Goal: Information Seeking & Learning: Understand process/instructions

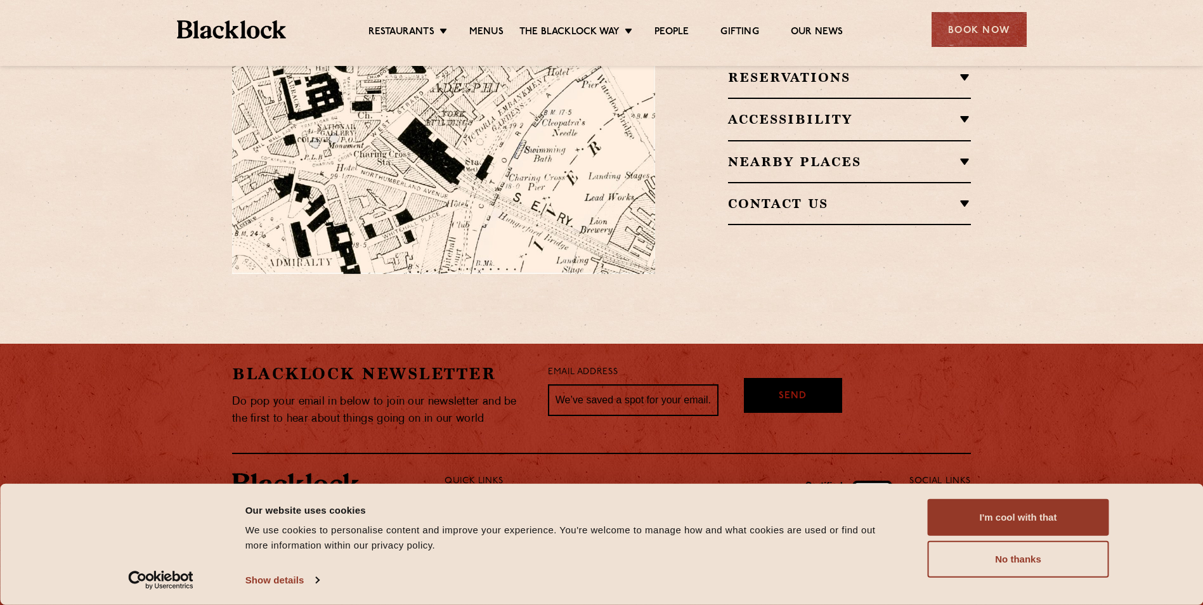
scroll to position [907, 0]
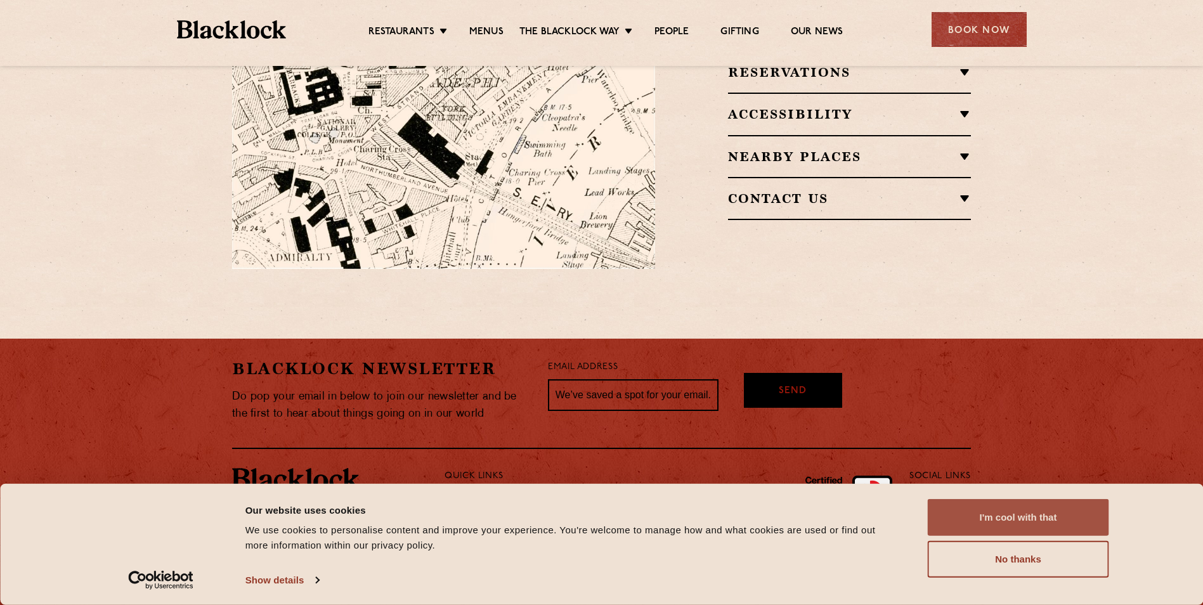
click at [1064, 523] on button "I'm cool with that" at bounding box center [1018, 517] width 181 height 37
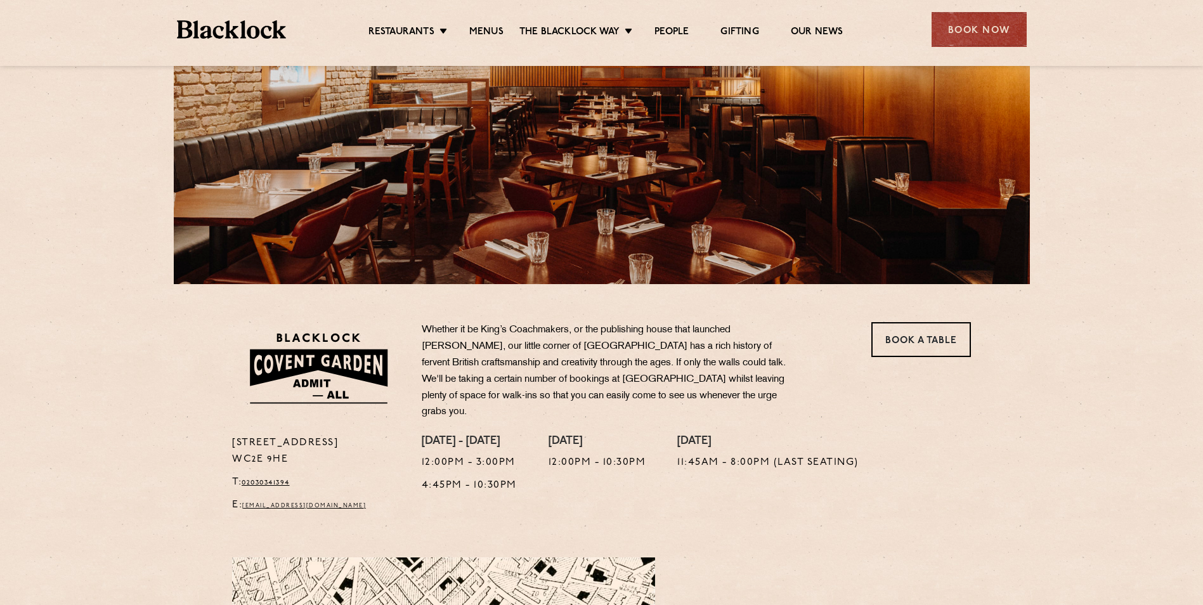
scroll to position [146, 0]
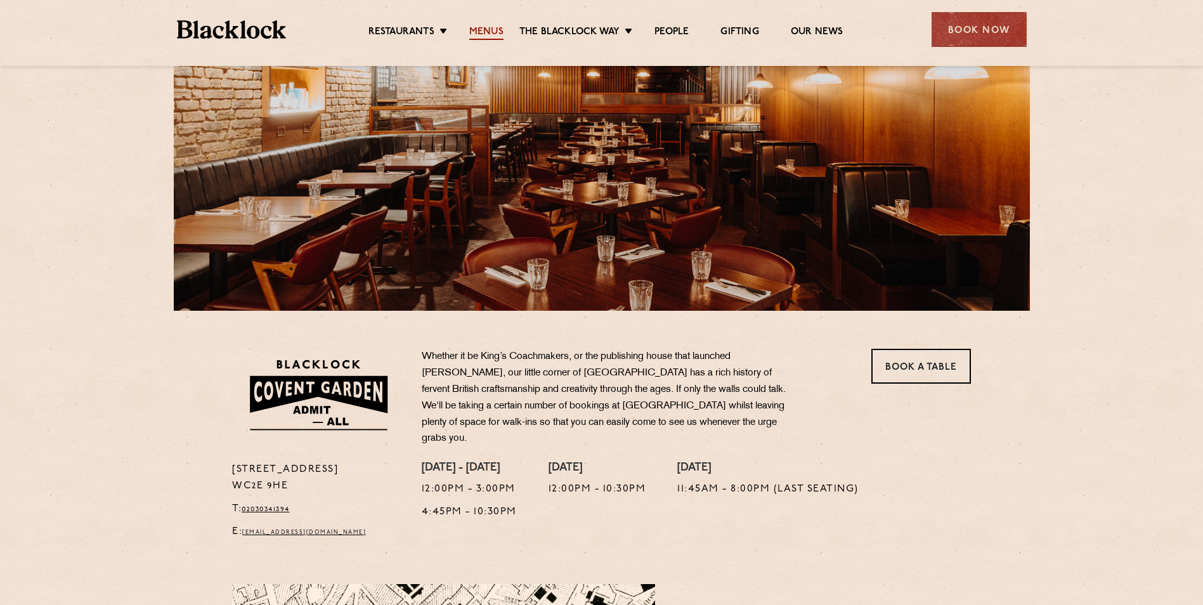
click at [484, 29] on link "Menus" at bounding box center [486, 33] width 34 height 14
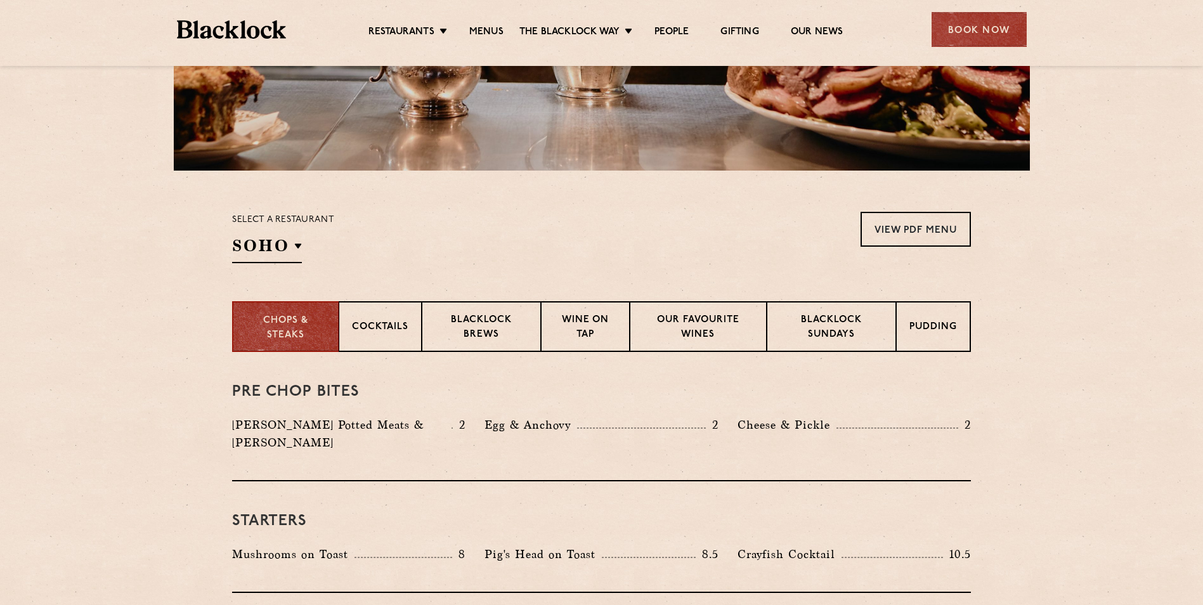
scroll to position [317, 0]
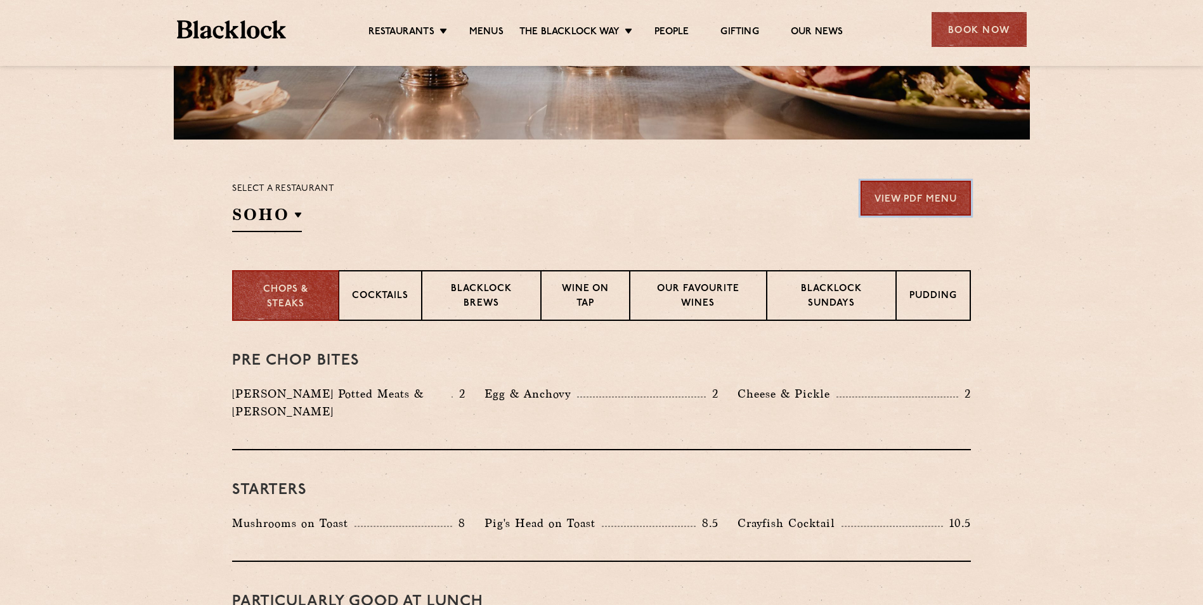
click at [941, 186] on link "View PDF Menu" at bounding box center [915, 198] width 110 height 35
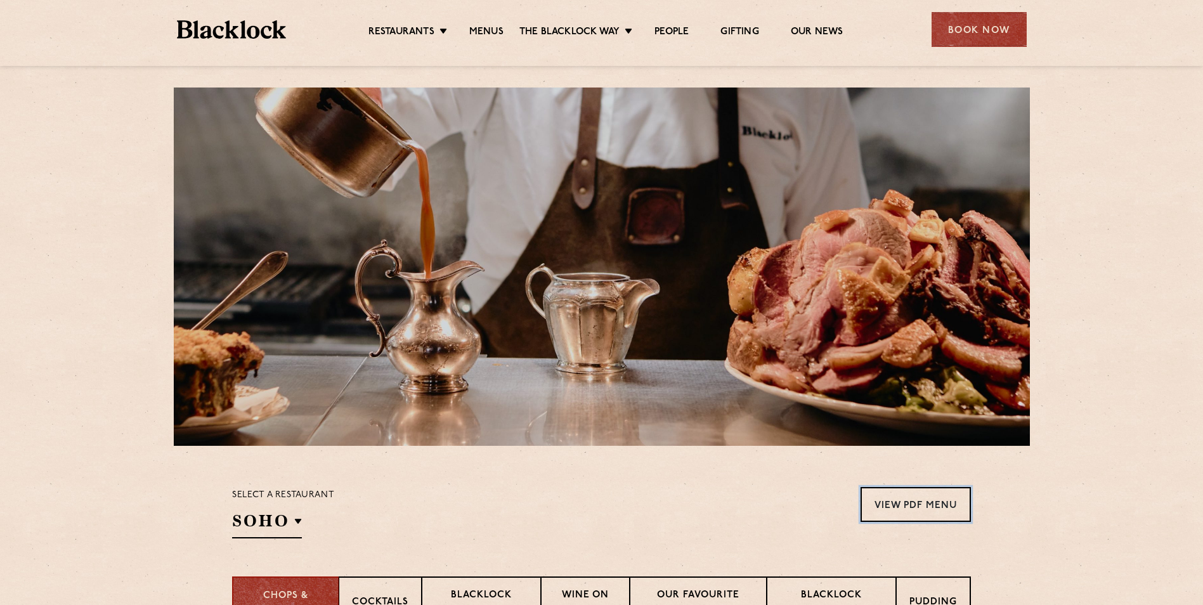
scroll to position [0, 0]
